Goal: Task Accomplishment & Management: Manage account settings

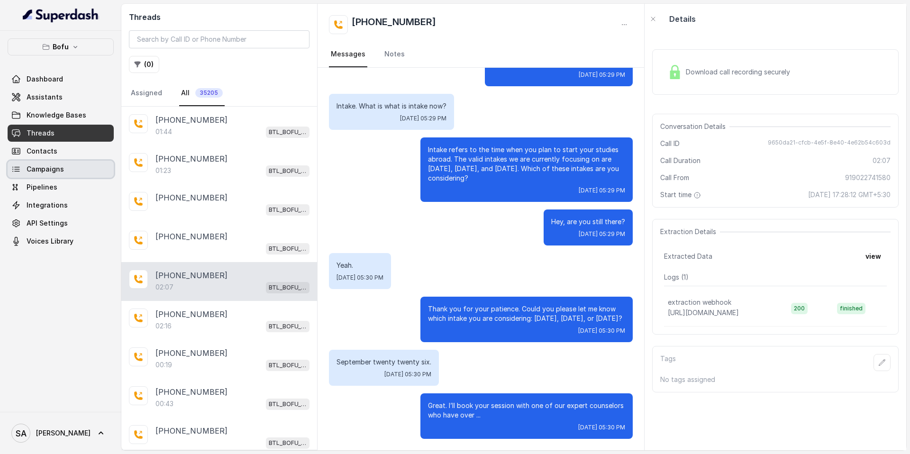
click at [50, 168] on span "Campaigns" at bounding box center [45, 168] width 37 height 9
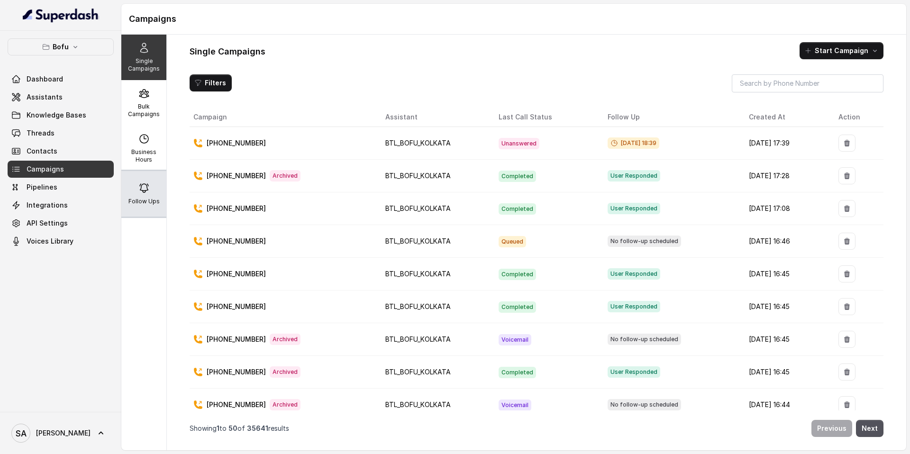
click at [145, 196] on div "Follow Ups" at bounding box center [143, 193] width 45 height 45
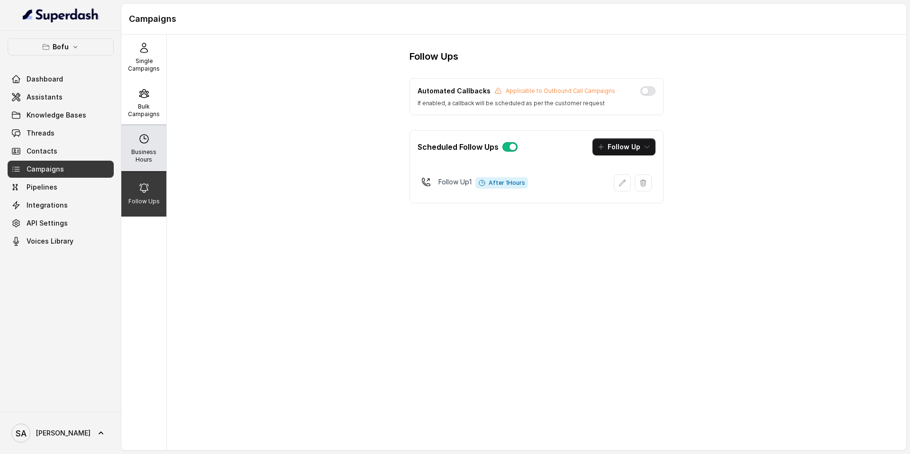
click at [147, 144] on div "Business Hours" at bounding box center [143, 148] width 45 height 45
select select "UTC"
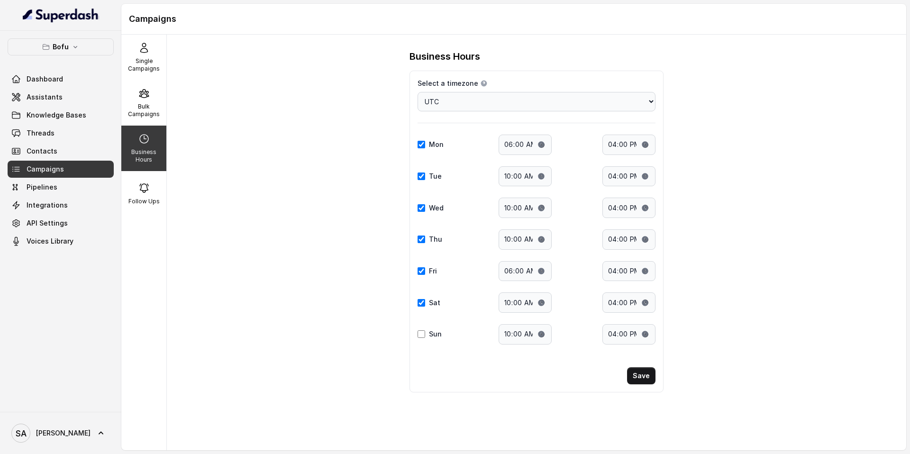
click at [303, 61] on div "Business Hours Select a timezone Details Select a timezone that fits your locat…" at bounding box center [536, 242] width 739 height 415
